Goal: Task Accomplishment & Management: Complete application form

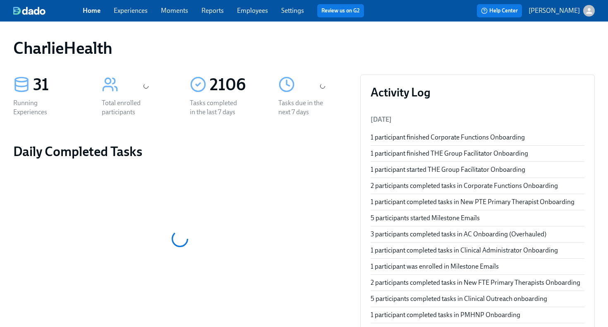
click at [253, 15] on span "Employees" at bounding box center [252, 10] width 31 height 9
click at [255, 10] on link "Employees" at bounding box center [252, 11] width 31 height 8
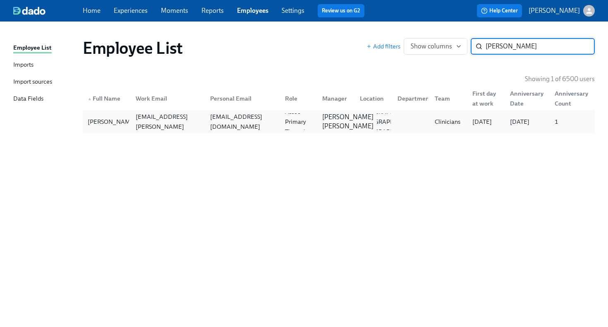
type input "[PERSON_NAME]"
click at [319, 129] on div "[PERSON_NAME] [PERSON_NAME]" at bounding box center [348, 122] width 58 height 18
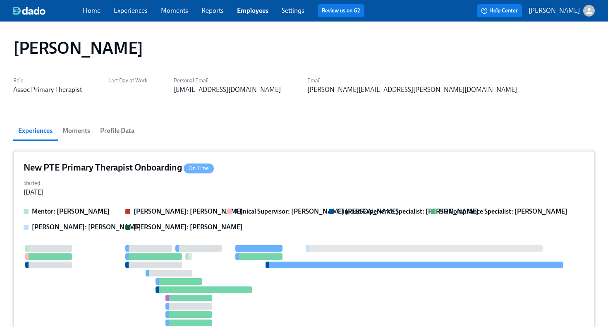
click at [334, 187] on div "Started [DATE]" at bounding box center [304, 187] width 561 height 20
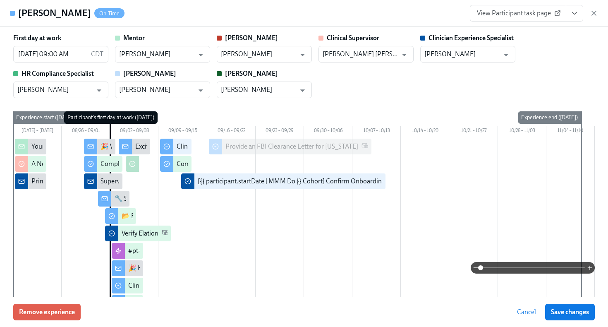
click at [547, 17] on span "View Participant task page" at bounding box center [518, 13] width 82 height 8
click at [578, 17] on button "View task page" at bounding box center [574, 13] width 17 height 17
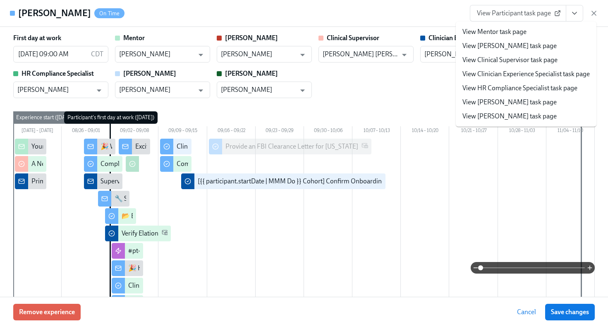
click at [525, 93] on li "View HR Compliance Specialist task page" at bounding box center [526, 88] width 141 height 14
click at [521, 86] on link "View HR Compliance Specialist task page" at bounding box center [519, 88] width 115 height 9
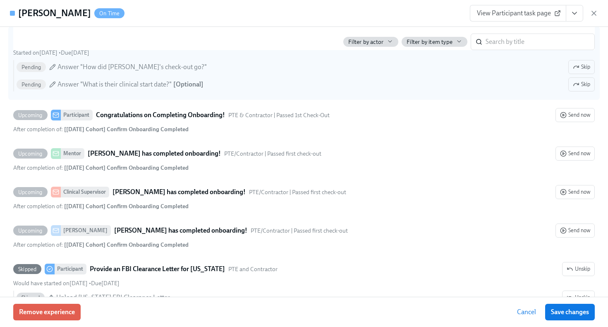
scroll to position [1763, 0]
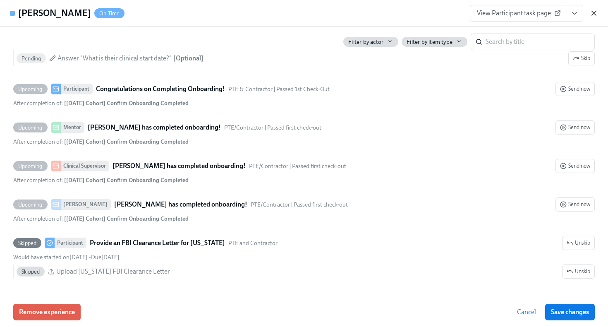
click at [592, 14] on icon "button" at bounding box center [594, 13] width 8 height 8
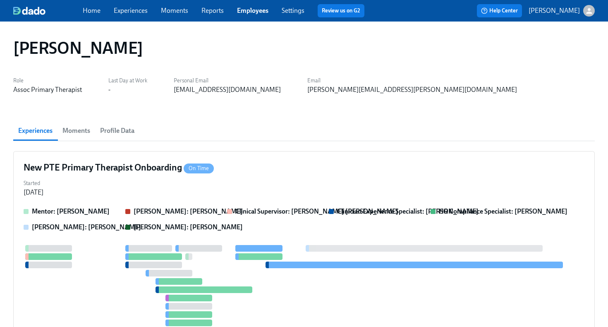
click at [256, 12] on link "Employees" at bounding box center [252, 11] width 31 height 8
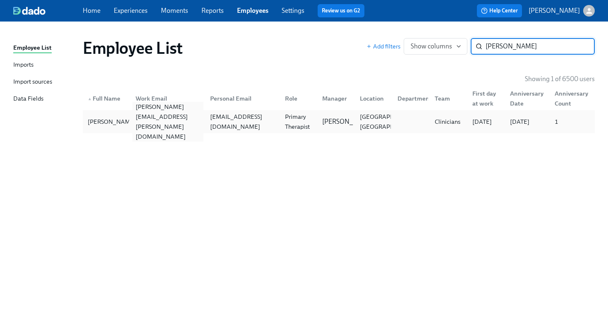
type input "[PERSON_NAME]"
click at [129, 124] on div "[PERSON_NAME][EMAIL_ADDRESS][PERSON_NAME][DOMAIN_NAME]" at bounding box center [166, 121] width 75 height 17
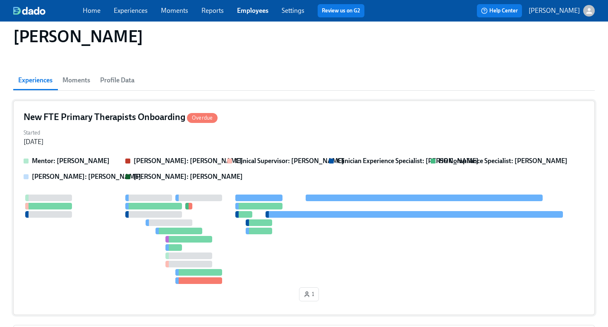
scroll to position [54, 0]
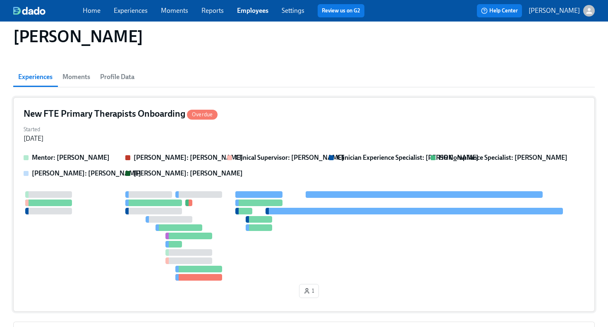
click at [291, 127] on div "Started [DATE]" at bounding box center [304, 133] width 561 height 20
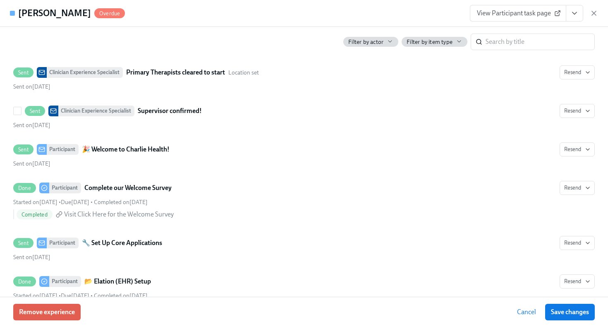
scroll to position [492, 0]
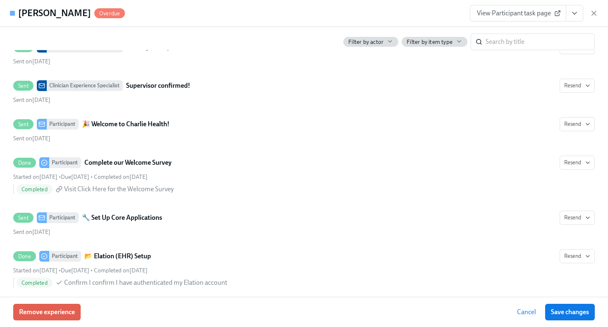
click at [575, 15] on icon "View task page" at bounding box center [574, 13] width 8 height 8
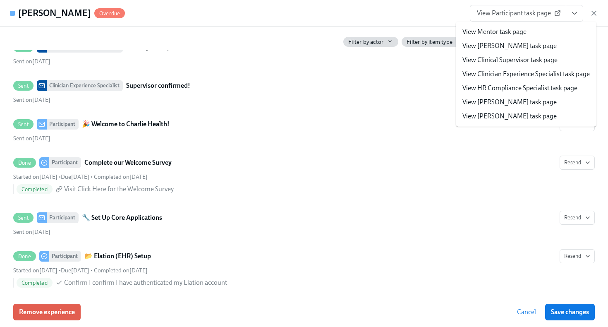
click at [535, 91] on link "View HR Compliance Specialist task page" at bounding box center [519, 88] width 115 height 9
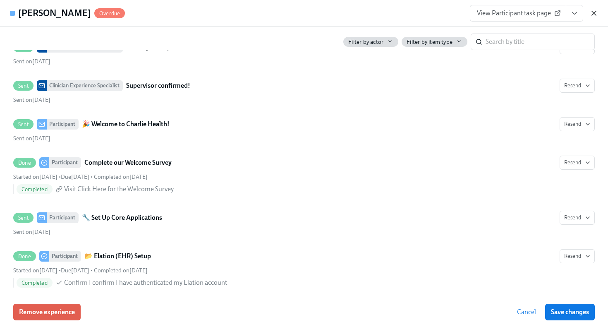
click at [593, 13] on icon "button" at bounding box center [594, 13] width 8 height 8
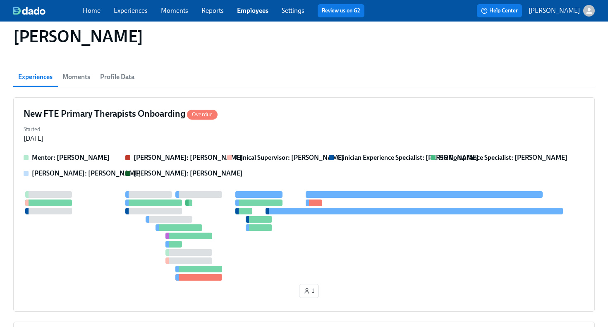
click at [250, 8] on link "Employees" at bounding box center [252, 11] width 31 height 8
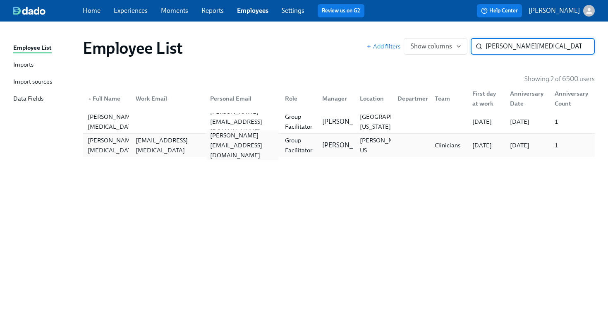
type input "[PERSON_NAME][MEDICAL_DATA]"
click at [217, 147] on div "[PERSON_NAME][EMAIL_ADDRESS][DOMAIN_NAME]" at bounding box center [243, 145] width 72 height 30
click at [145, 122] on div at bounding box center [166, 121] width 75 height 17
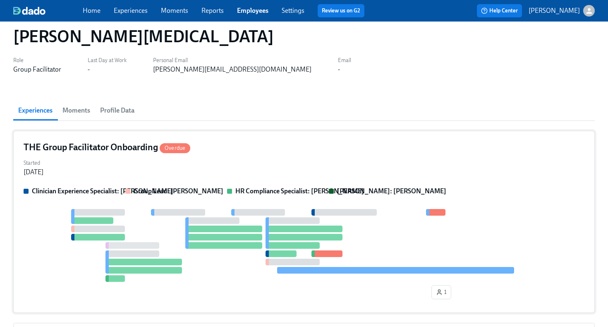
scroll to position [14, 0]
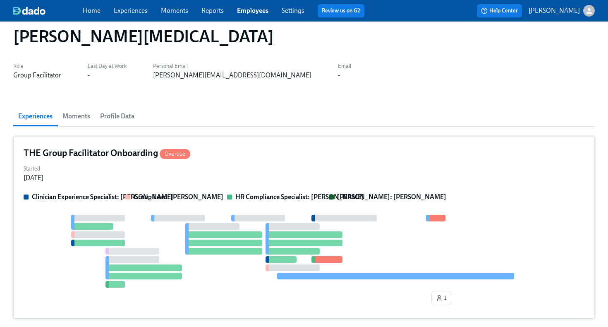
click at [261, 156] on div "THE Group Facilitator Onboarding Overdue" at bounding box center [304, 153] width 561 height 12
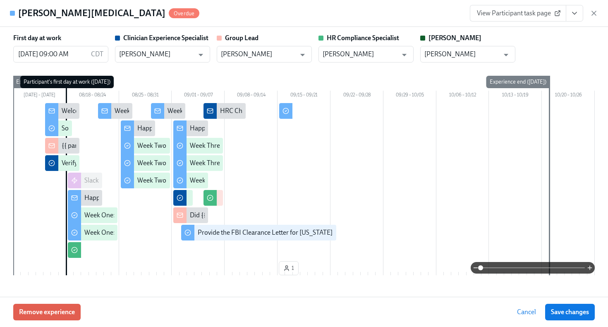
click at [571, 16] on icon "View task page" at bounding box center [574, 13] width 8 height 8
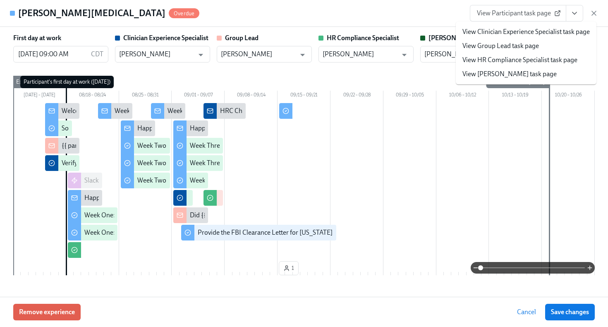
click at [546, 62] on link "View HR Compliance Specialist task page" at bounding box center [519, 59] width 115 height 9
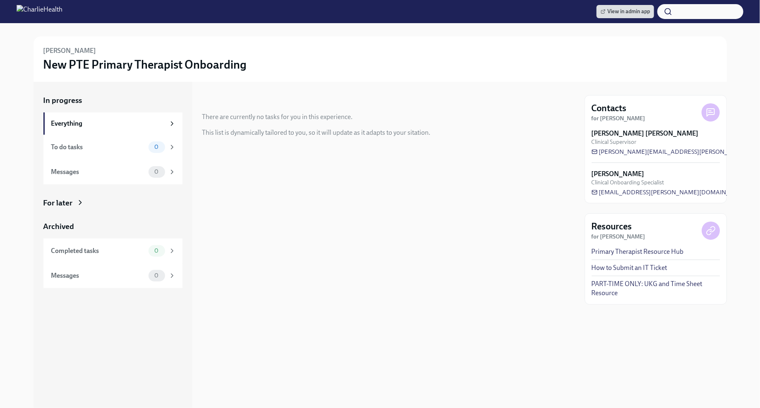
click at [65, 200] on div "For later" at bounding box center [57, 203] width 29 height 11
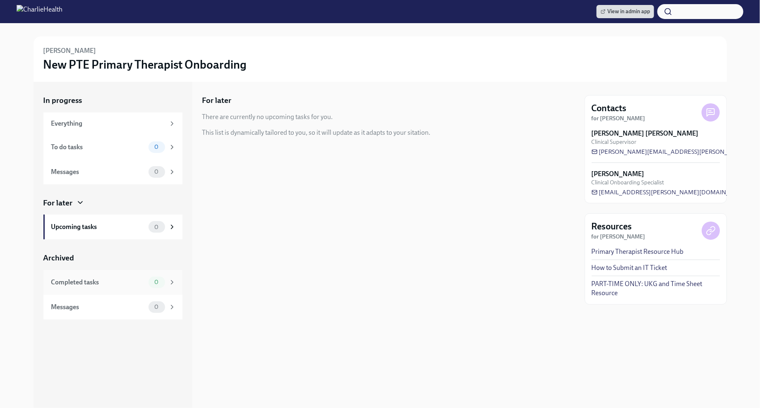
click at [147, 285] on div "Completed tasks 0" at bounding box center [113, 283] width 125 height 12
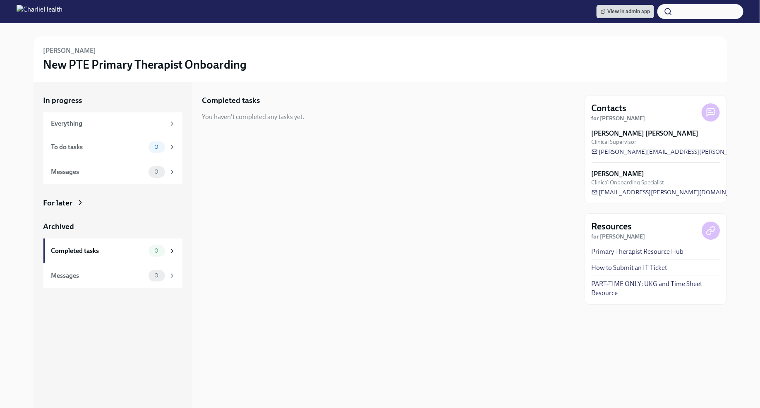
click at [76, 206] on icon at bounding box center [80, 203] width 8 height 8
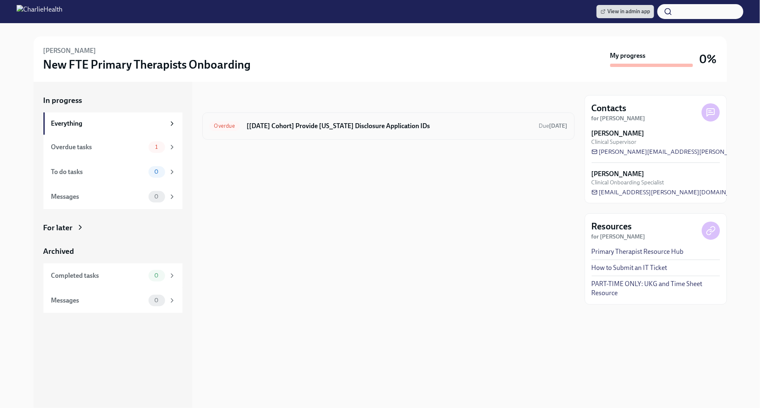
click at [384, 132] on div "Overdue [Sep 2nd Cohort] Provide Utah Disclosure Application IDs Due 11 days ago" at bounding box center [388, 126] width 358 height 13
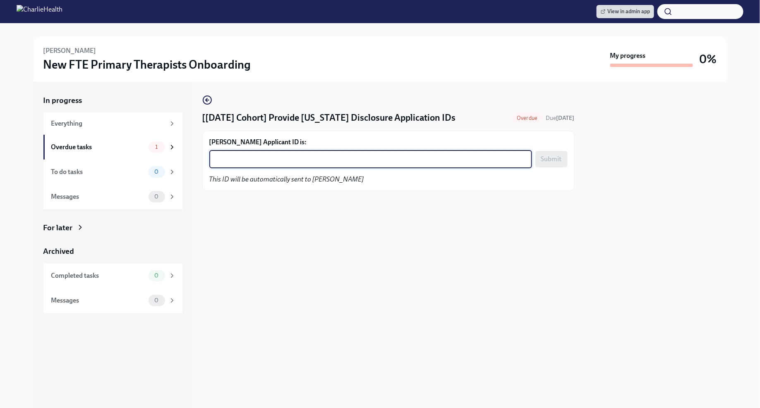
click at [307, 159] on textarea "Andrea Ferrante's Applicant ID is:" at bounding box center [370, 159] width 313 height 10
paste textarea "1250140"
type textarea "1250140"
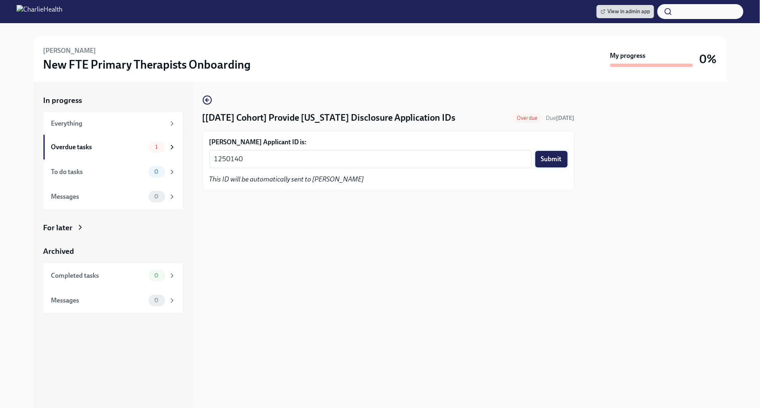
click at [553, 165] on button "Submit" at bounding box center [551, 159] width 32 height 17
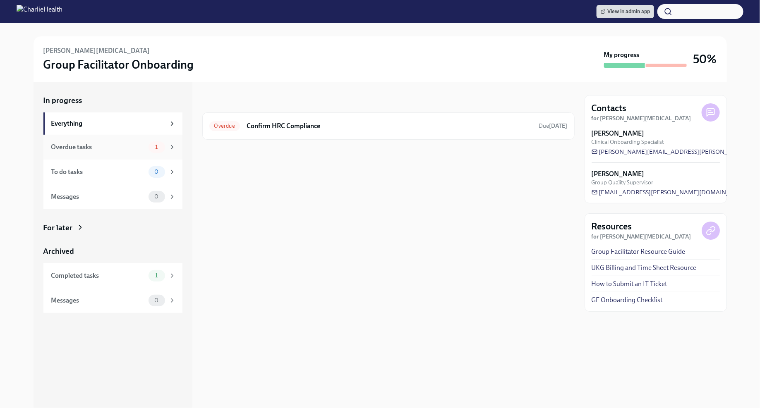
click at [168, 146] on icon at bounding box center [171, 147] width 7 height 7
click at [418, 125] on h6 "Confirm HRC Compliance" at bounding box center [390, 126] width 286 height 9
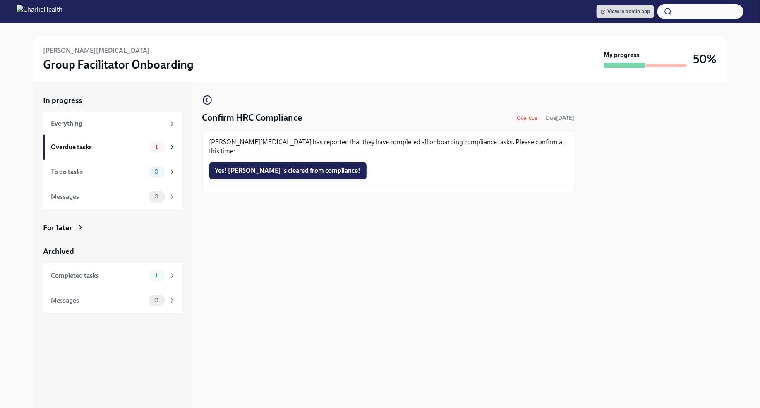
click at [295, 167] on span "Yes! Tara is cleared from compliance!" at bounding box center [288, 171] width 146 height 8
